Goal: Information Seeking & Learning: Learn about a topic

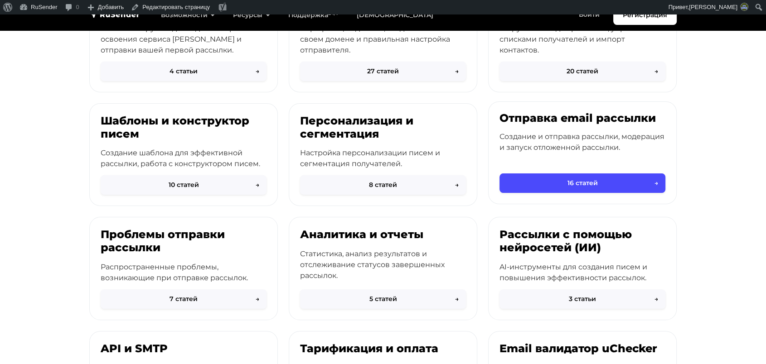
scroll to position [172, 0]
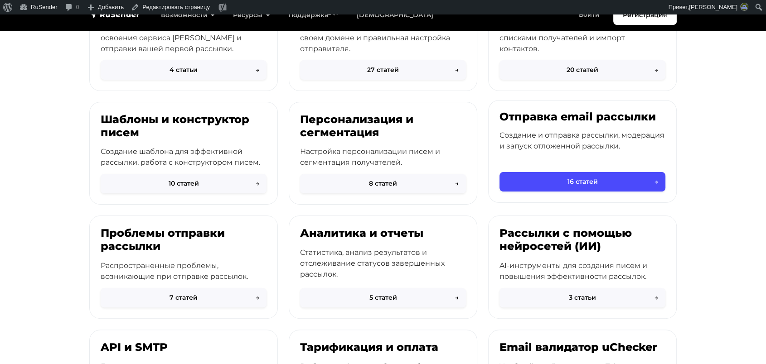
drag, startPoint x: 550, startPoint y: 155, endPoint x: 550, endPoint y: 149, distance: 6.3
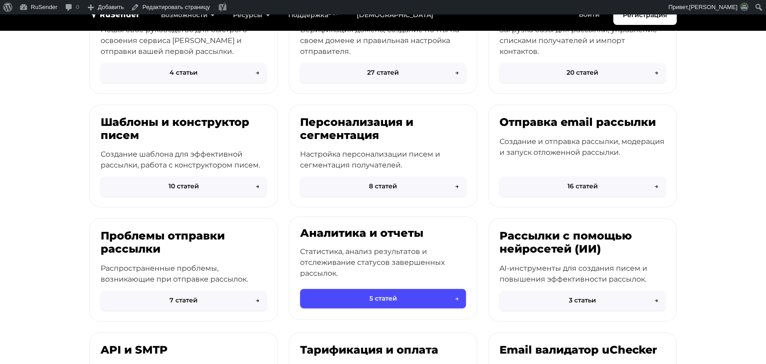
scroll to position [170, 0]
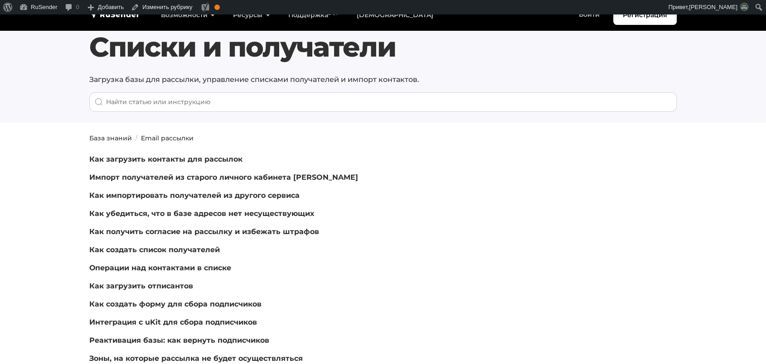
scroll to position [32, 0]
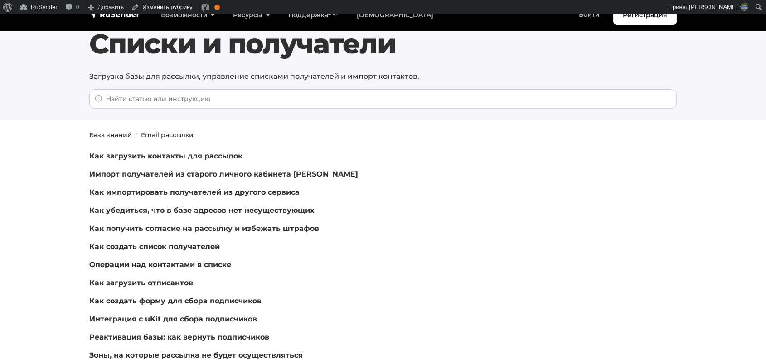
drag, startPoint x: 388, startPoint y: 53, endPoint x: 81, endPoint y: 54, distance: 306.8
click at [80, 54] on section "Списки и получатели Загрузка базы для рассылки, управление списками получателей…" at bounding box center [383, 51] width 766 height 137
drag, startPoint x: 450, startPoint y: 54, endPoint x: 90, endPoint y: 37, distance: 361.1
click at [90, 37] on h1 "Списки и получатели" at bounding box center [382, 44] width 587 height 33
copy h1 "Списки и получатели"
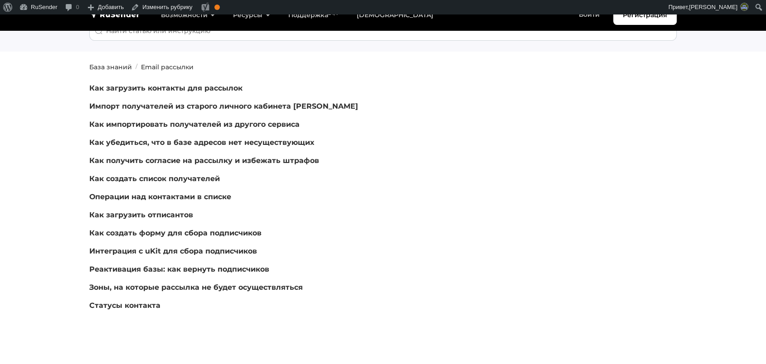
scroll to position [104, 0]
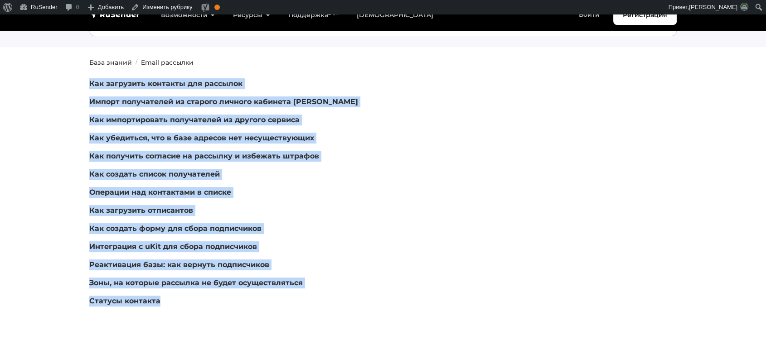
copy div "Как загрузить контакты для рассылок Импорт получателей из старого личного кабин…"
drag, startPoint x: 188, startPoint y: 296, endPoint x: 75, endPoint y: 87, distance: 237.4
click at [75, 87] on section "База знаний Email рассылки Как загрузить контакты для рассылок Импорт получател…" at bounding box center [383, 208] width 766 height 300
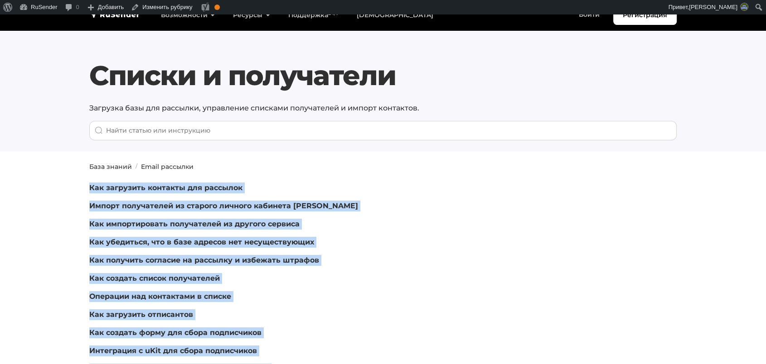
drag, startPoint x: 430, startPoint y: 54, endPoint x: 77, endPoint y: 72, distance: 353.4
click at [77, 72] on section "Списки и получатели Загрузка базы для рассылки, управление списками получателей…" at bounding box center [383, 82] width 766 height 137
copy h1 "Списки и получатели"
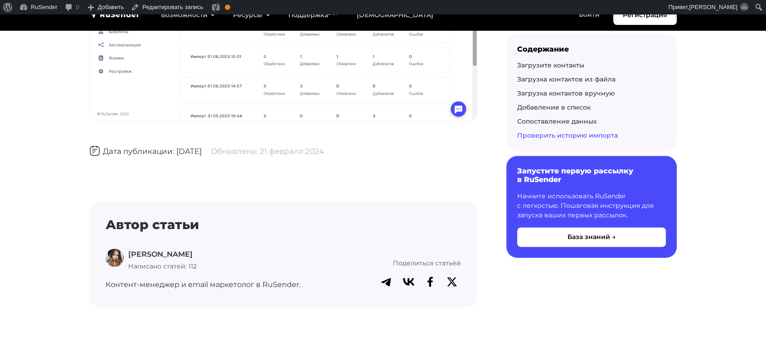
scroll to position [4774, 0]
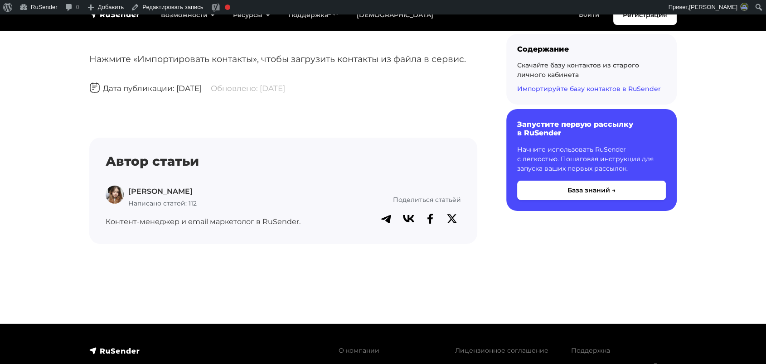
scroll to position [3007, 0]
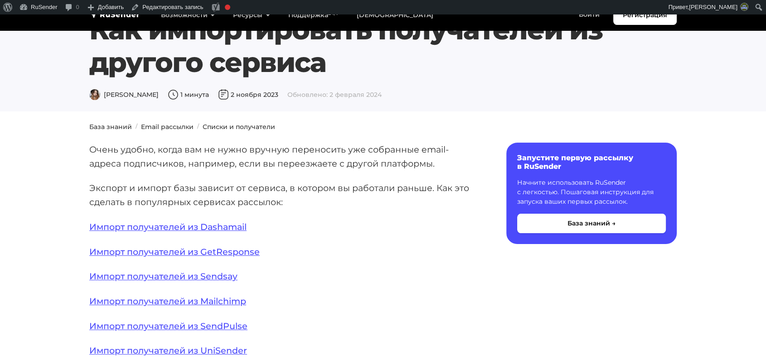
scroll to position [43, 0]
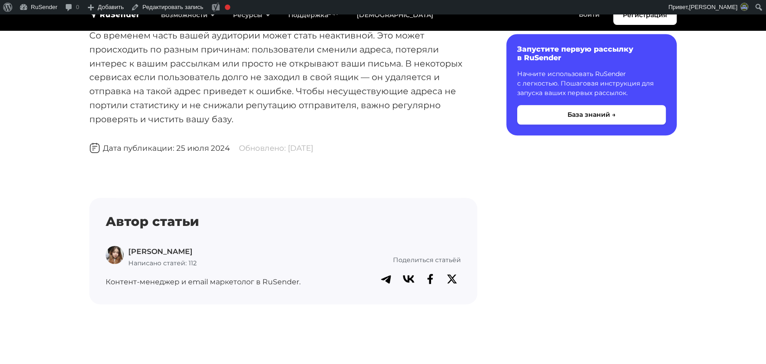
scroll to position [885, 0]
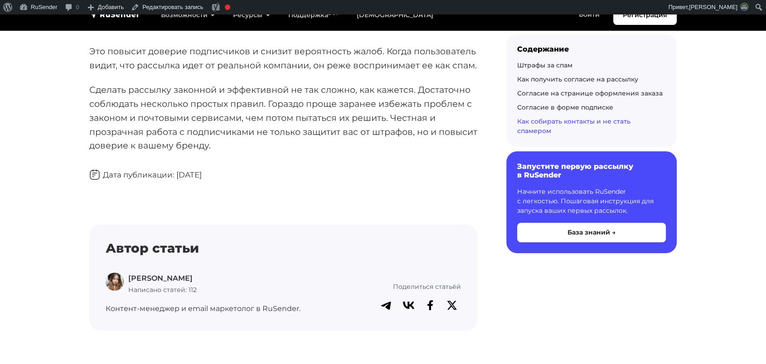
scroll to position [4276, 0]
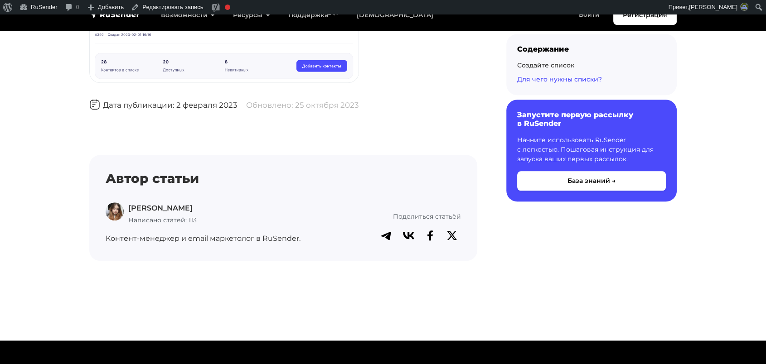
scroll to position [990, 0]
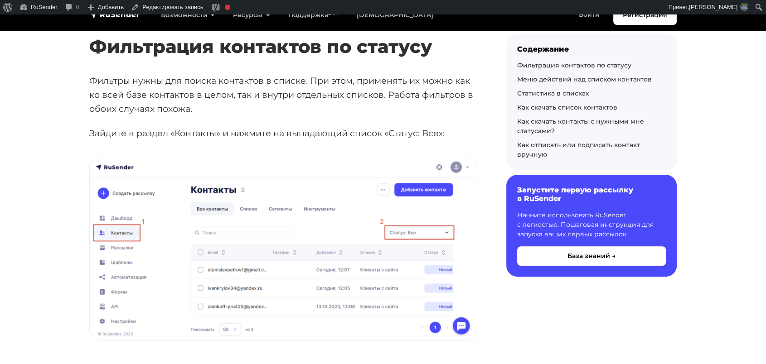
scroll to position [214, 0]
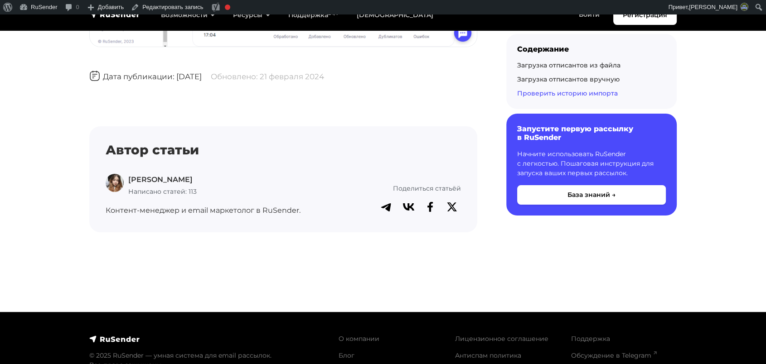
scroll to position [3212, 0]
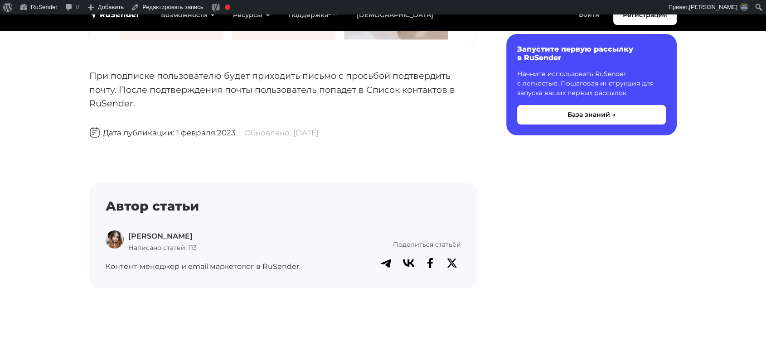
scroll to position [3418, 0]
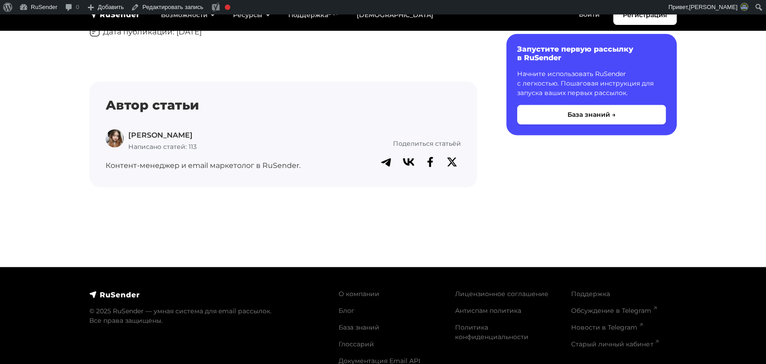
scroll to position [2547, 0]
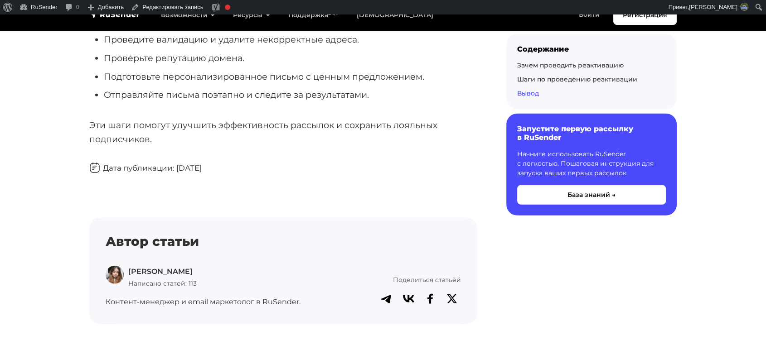
scroll to position [2542, 0]
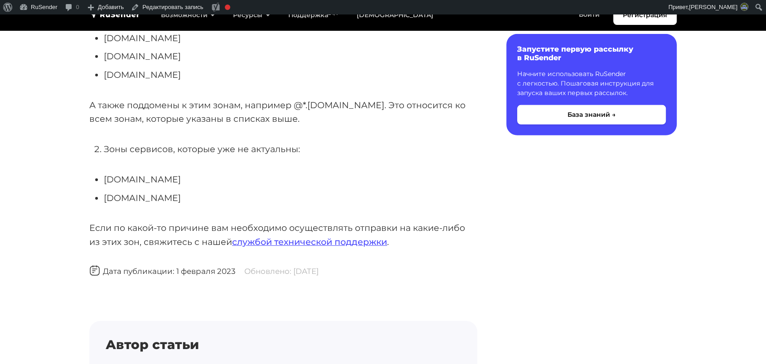
scroll to position [3130, 0]
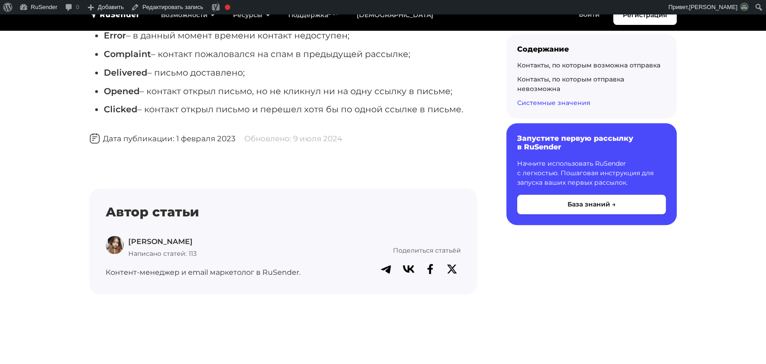
scroll to position [980, 0]
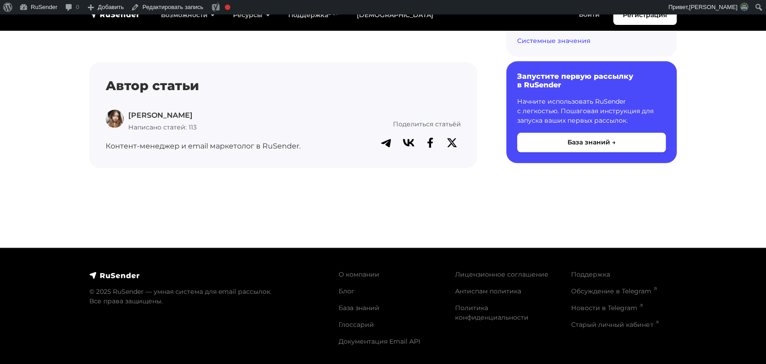
scroll to position [979, 0]
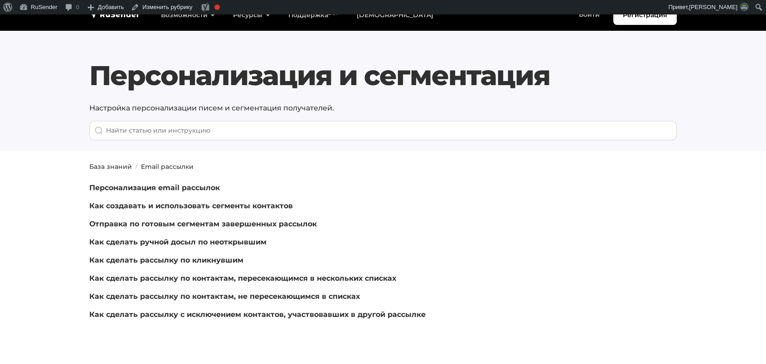
drag, startPoint x: 570, startPoint y: 82, endPoint x: 17, endPoint y: 82, distance: 552.8
click at [17, 82] on section "Персонализация и сегментация Настройка персонализации писем и сегментация получ…" at bounding box center [383, 82] width 766 height 137
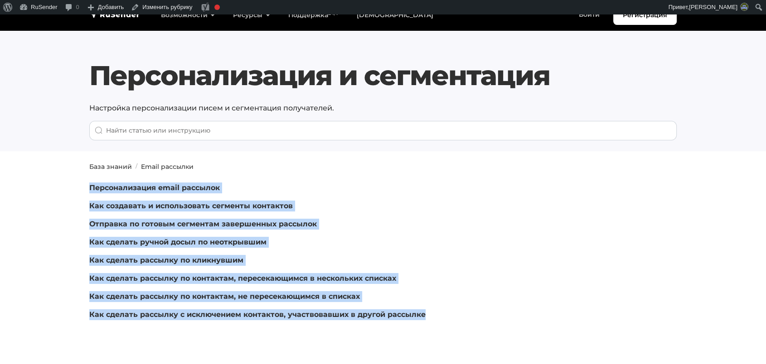
drag, startPoint x: 34, startPoint y: 191, endPoint x: 479, endPoint y: 333, distance: 467.0
click at [479, 333] on section "База знаний Email рассылки Персонализация email рассылок Как создавать и исполь…" at bounding box center [383, 266] width 766 height 209
copy div "Персонализация email рассылок Как создавать и использовать сегменты контактов О…"
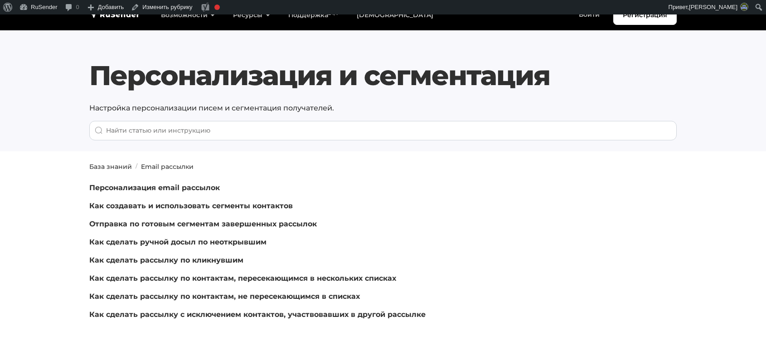
click at [290, 72] on h1 "Персонализация и сегментация" at bounding box center [382, 75] width 587 height 33
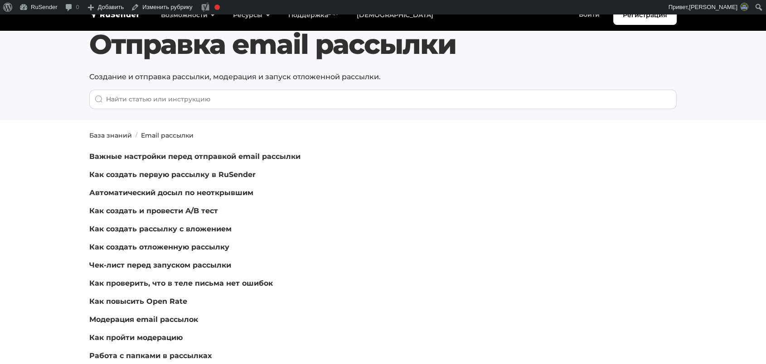
scroll to position [37, 0]
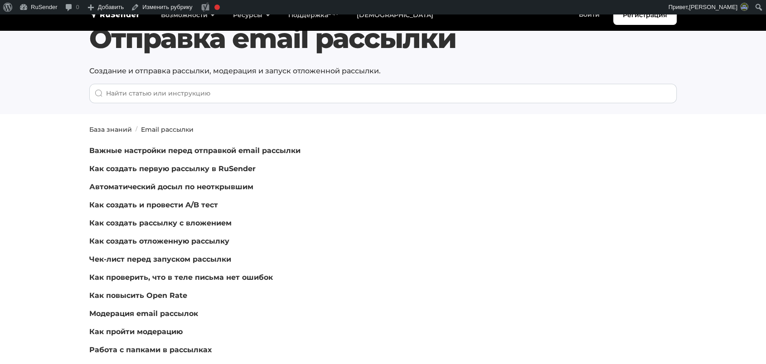
drag, startPoint x: 460, startPoint y: 37, endPoint x: 106, endPoint y: 46, distance: 354.0
click at [106, 46] on h1 "Отправка email рассылки" at bounding box center [382, 38] width 587 height 33
drag, startPoint x: 98, startPoint y: 44, endPoint x: 469, endPoint y: 36, distance: 371.2
click at [469, 36] on h1 "Отправка email рассылки" at bounding box center [382, 38] width 587 height 33
copy h1 "Отправка email рассылки"
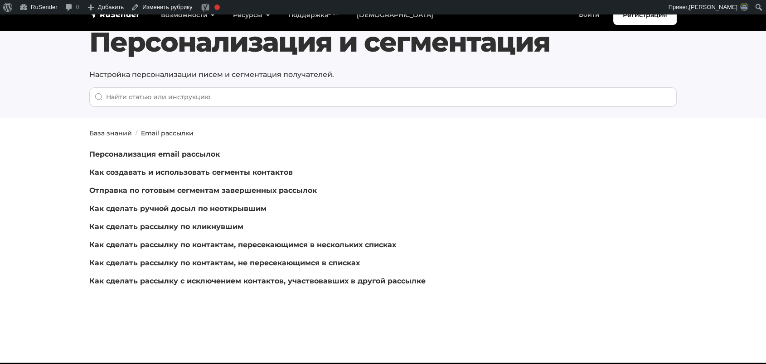
scroll to position [48, 0]
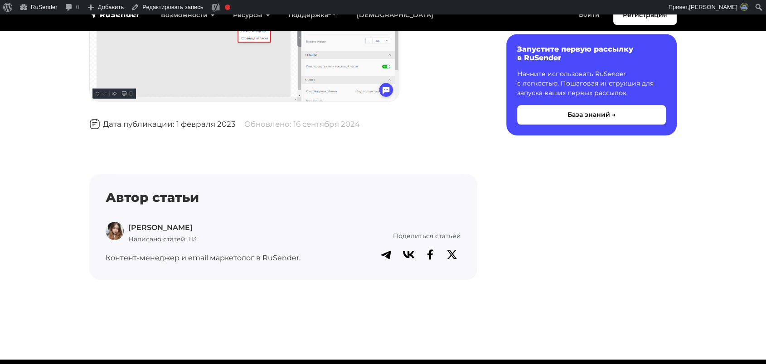
scroll to position [965, 0]
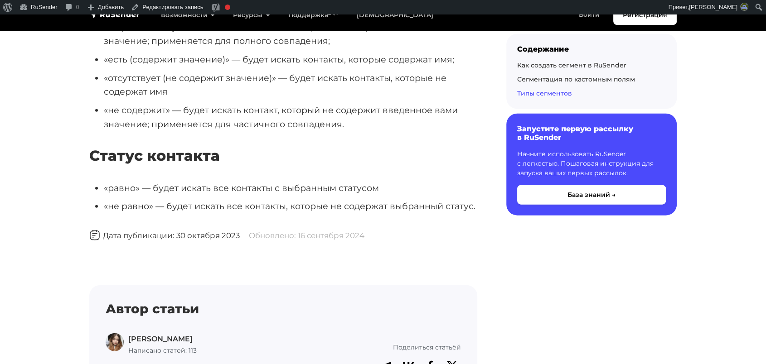
scroll to position [5775, 0]
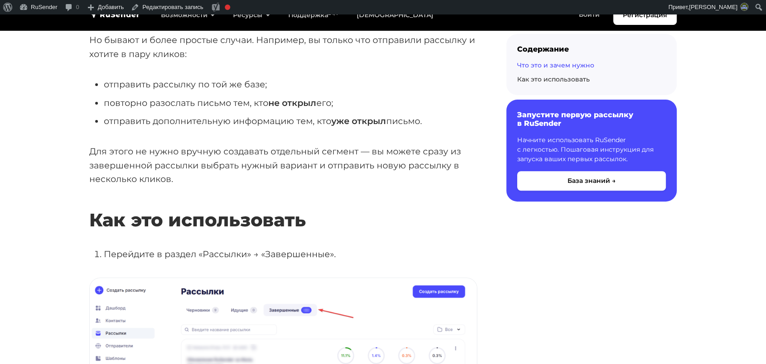
scroll to position [269, 0]
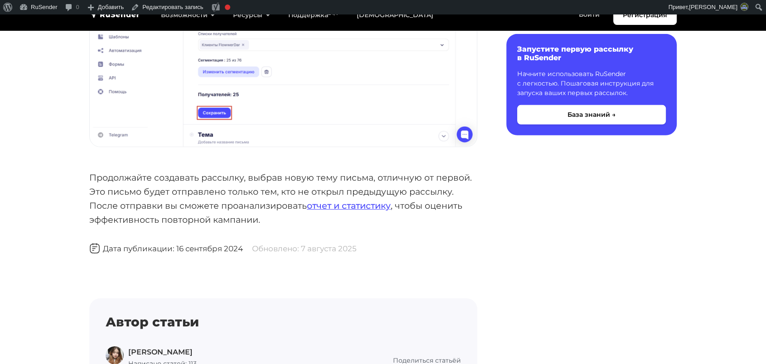
scroll to position [3099, 0]
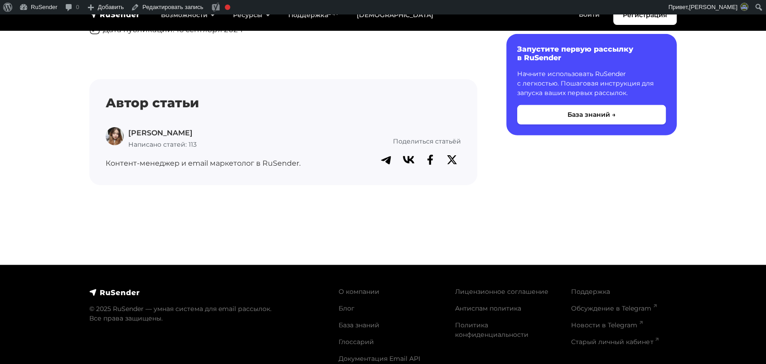
scroll to position [2848, 0]
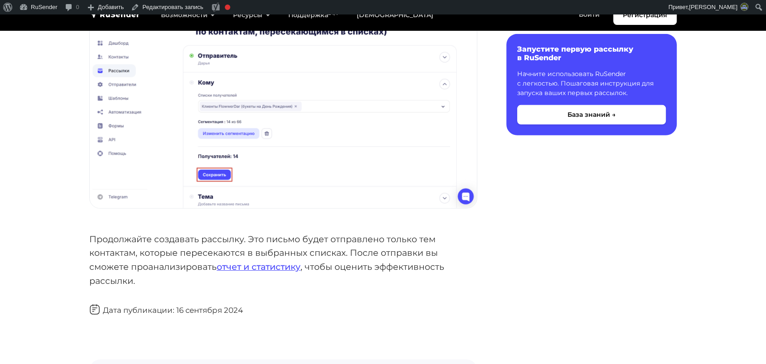
scroll to position [3095, 0]
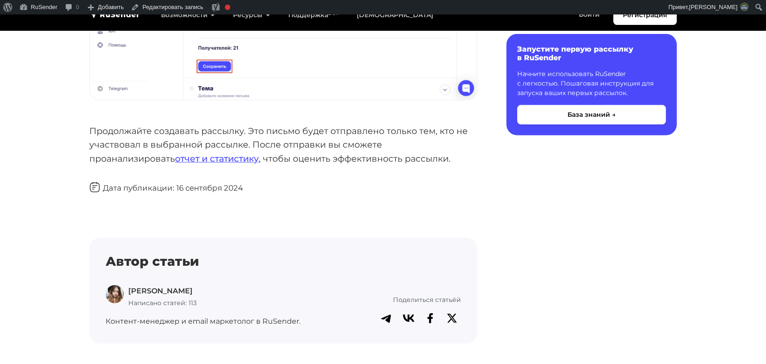
scroll to position [2643, 0]
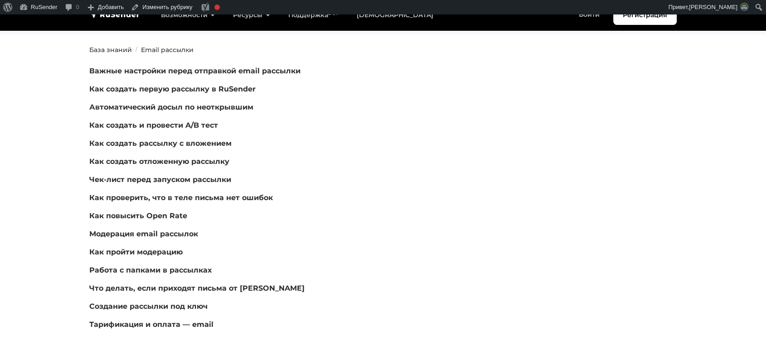
scroll to position [118, 0]
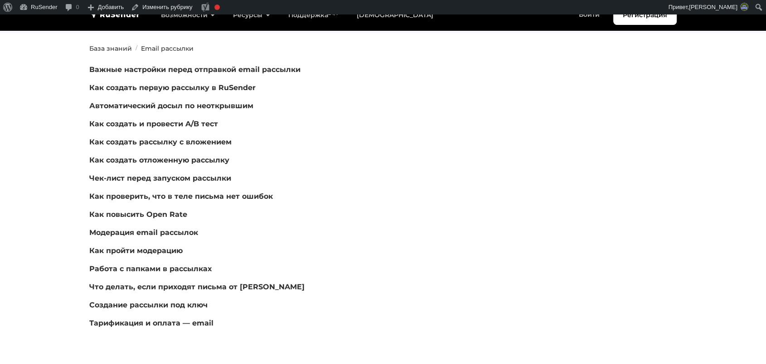
click at [363, 220] on p "Как повысить Open Rate" at bounding box center [283, 214] width 388 height 11
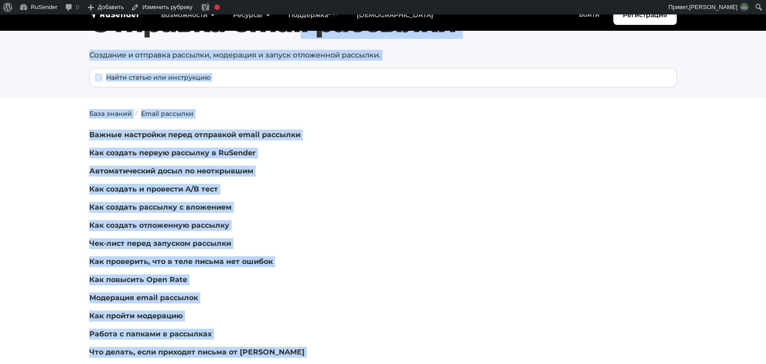
scroll to position [0, 0]
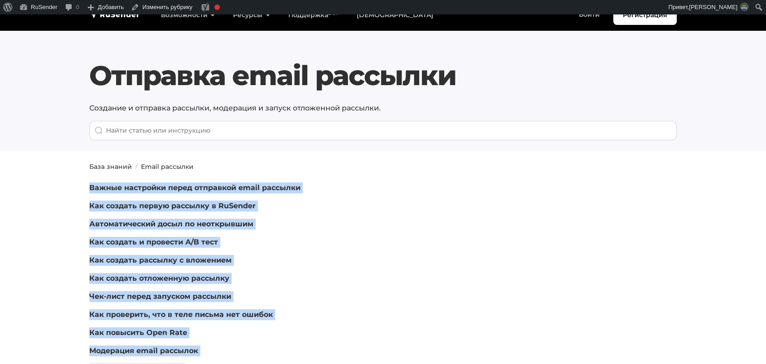
drag, startPoint x: 222, startPoint y: 174, endPoint x: 68, endPoint y: 180, distance: 154.7
click at [68, 180] on section "База знаний Email рассылки Важные настройки перед отправкой email рассылки Как …" at bounding box center [383, 330] width 766 height 336
copy div "Важные настройки перед отправкой email рассылки Как создать первую рассылку в R…"
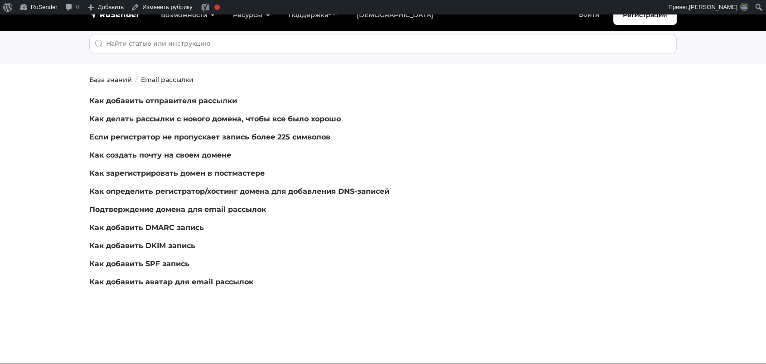
scroll to position [66, 0]
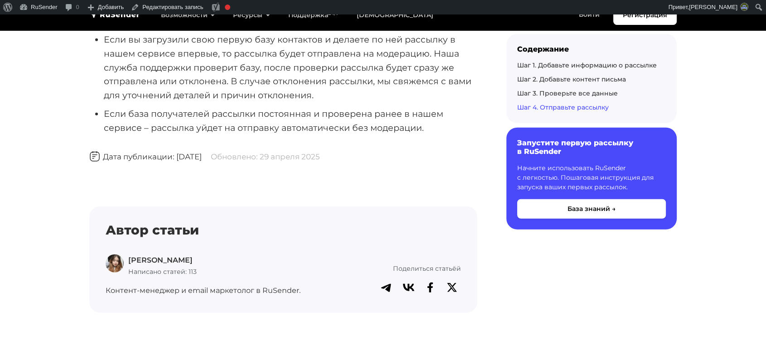
scroll to position [6042, 0]
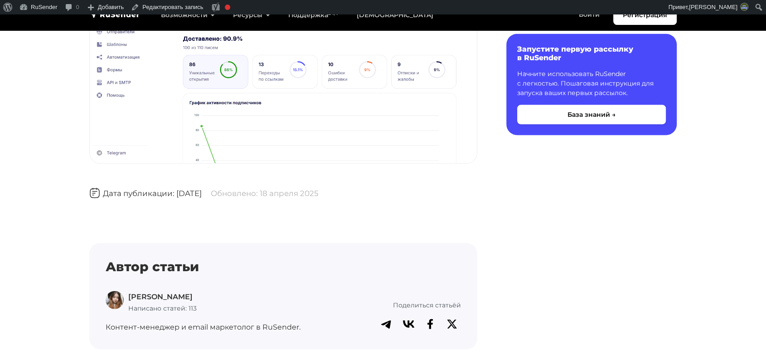
scroll to position [2166, 0]
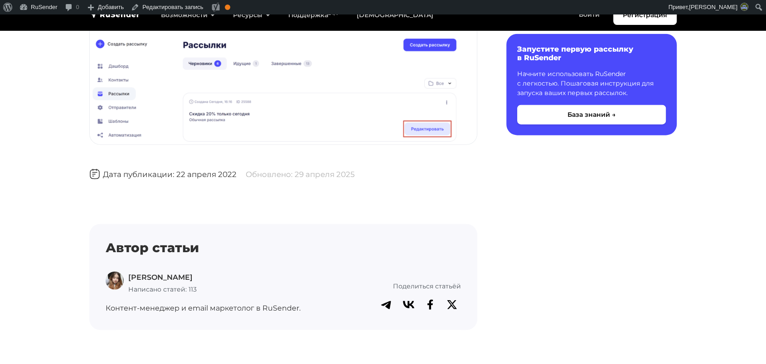
scroll to position [2322, 0]
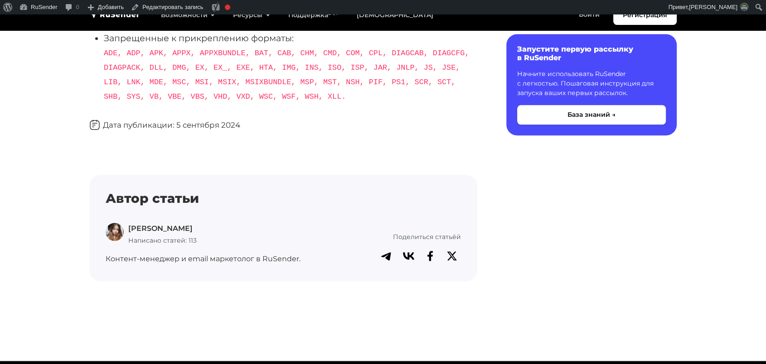
scroll to position [1172, 0]
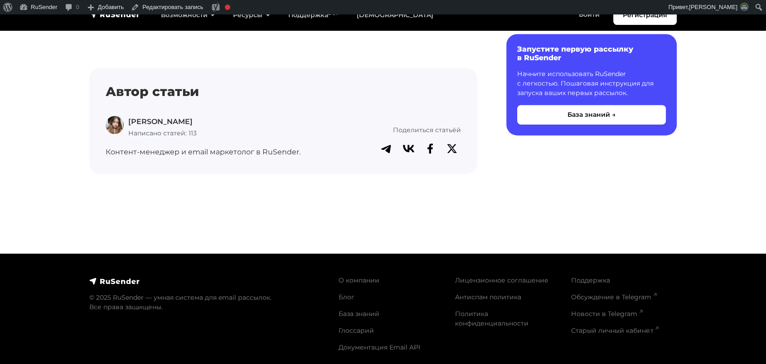
scroll to position [465, 0]
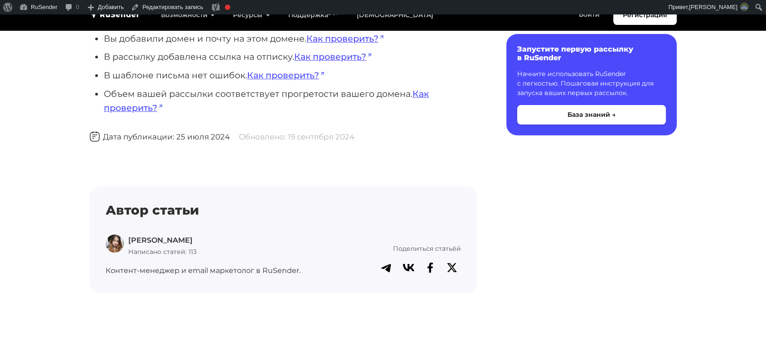
scroll to position [159, 0]
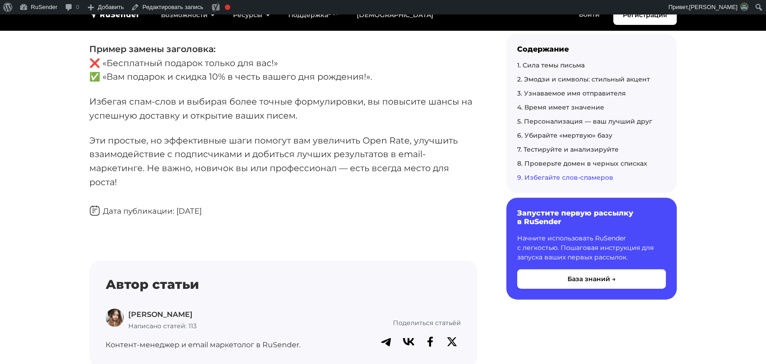
scroll to position [5594, 0]
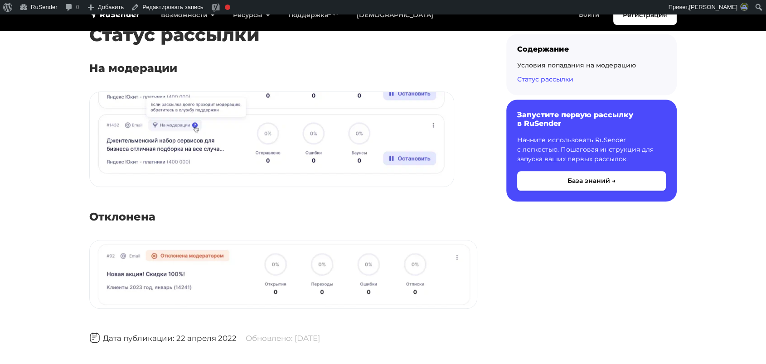
scroll to position [636, 0]
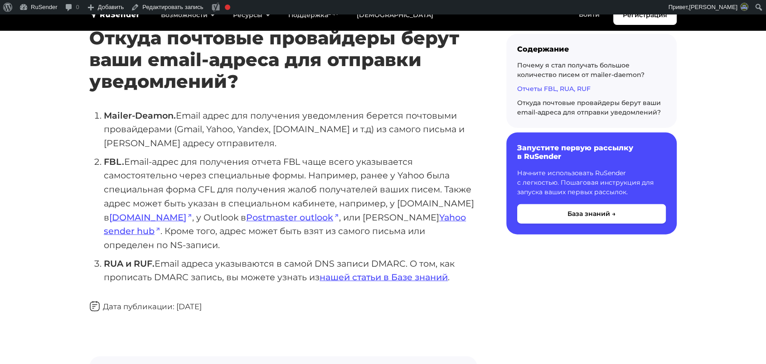
scroll to position [2114, 0]
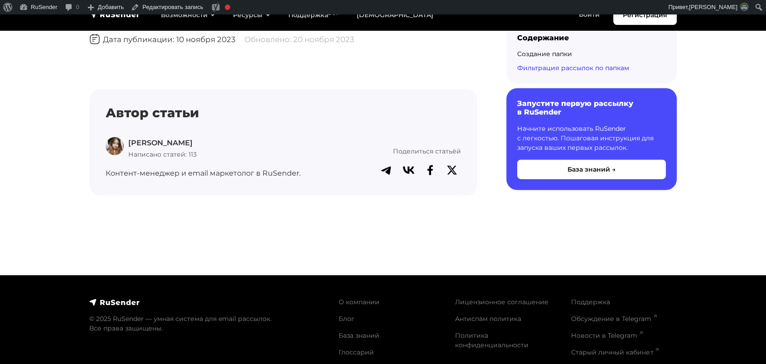
scroll to position [2264, 0]
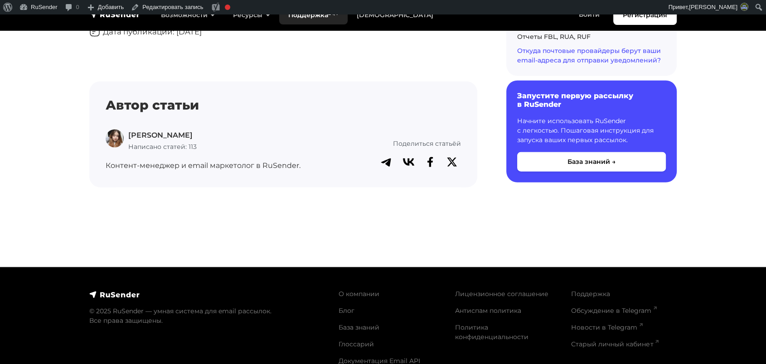
scroll to position [2314, 0]
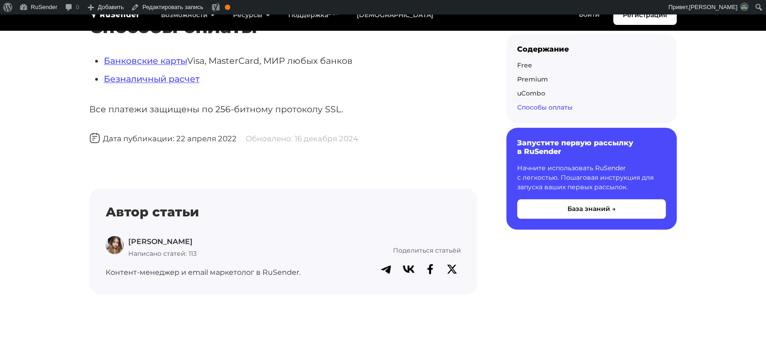
scroll to position [1155, 0]
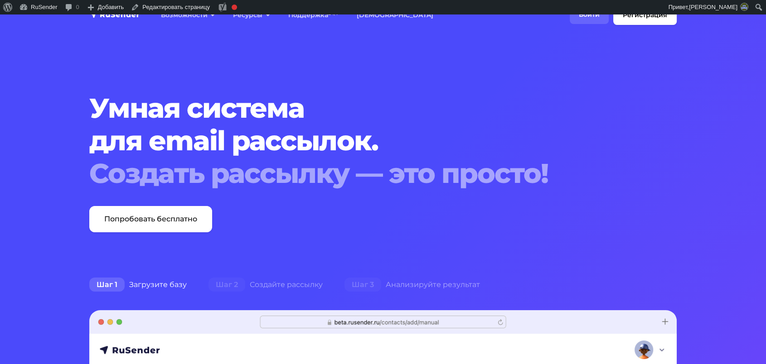
click at [587, 18] on link "Войти" at bounding box center [589, 14] width 39 height 19
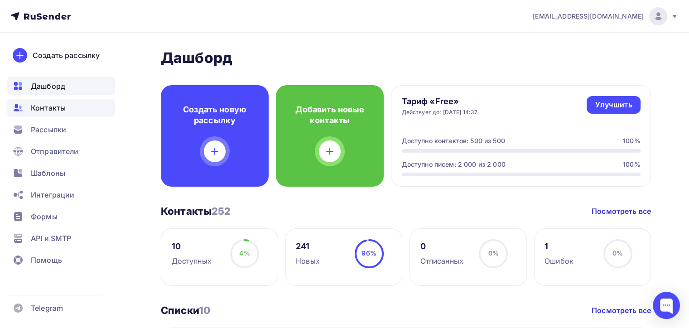
click at [28, 109] on div "Контакты" at bounding box center [61, 108] width 108 height 18
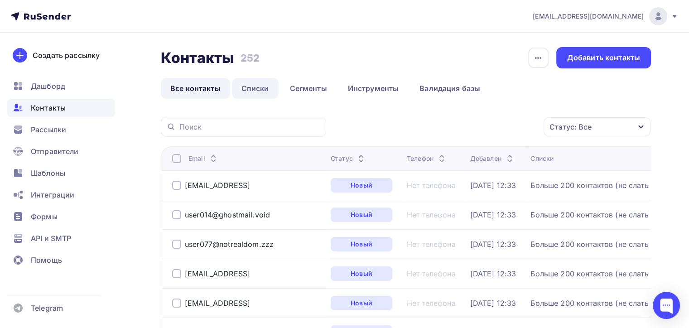
click at [237, 98] on link "Списки" at bounding box center [255, 88] width 47 height 21
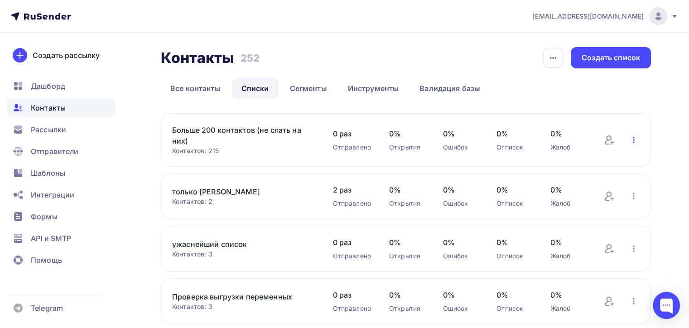
click at [636, 139] on icon "button" at bounding box center [633, 140] width 11 height 11
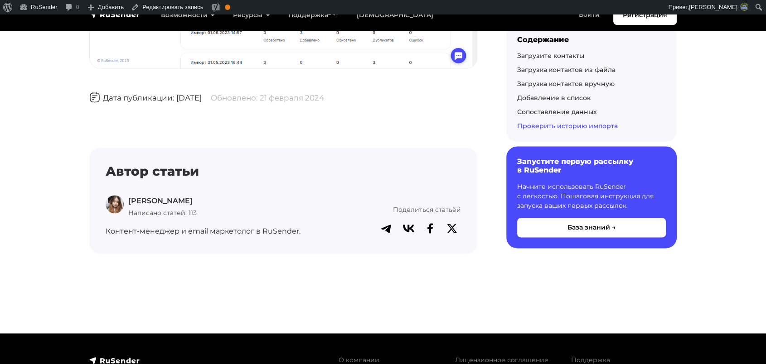
scroll to position [4774, 0]
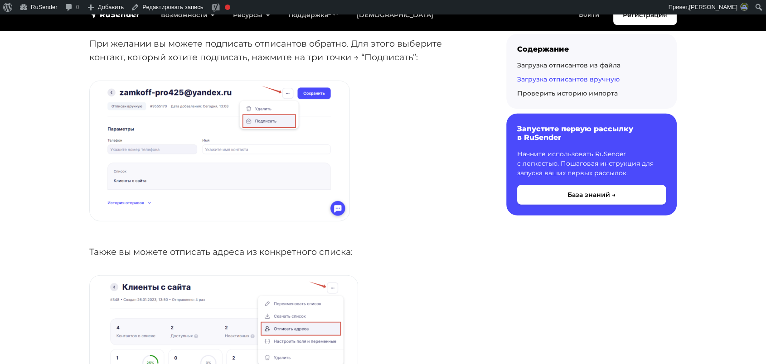
scroll to position [2237, 0]
